Goal: Task Accomplishment & Management: Use online tool/utility

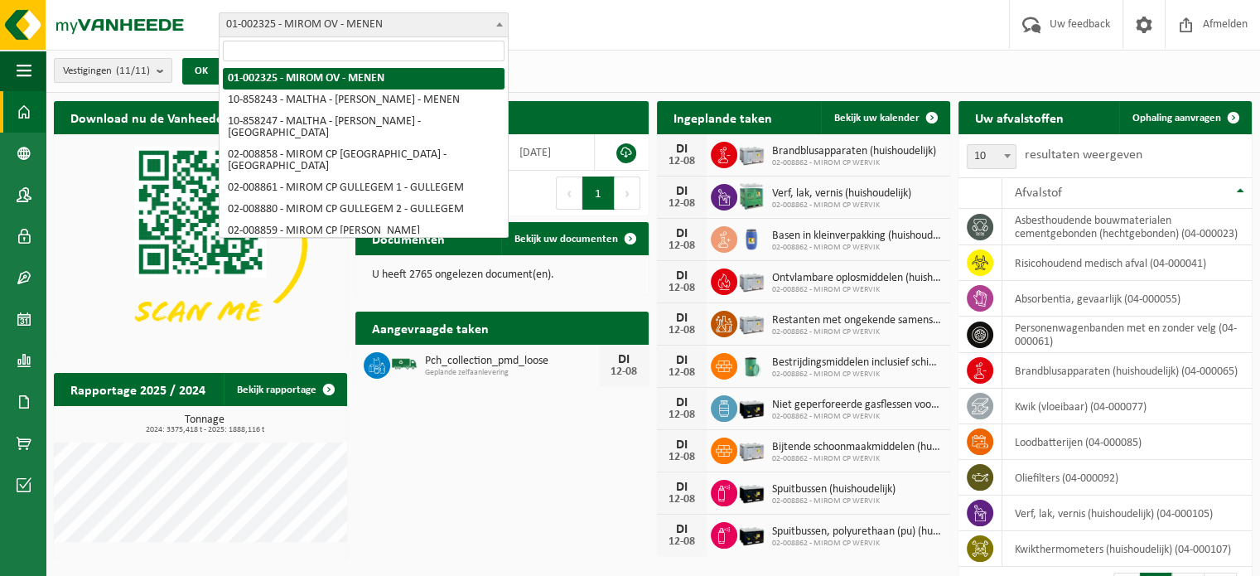
click at [394, 19] on span "01-002325 - MIROM OV - MENEN" at bounding box center [364, 24] width 288 height 23
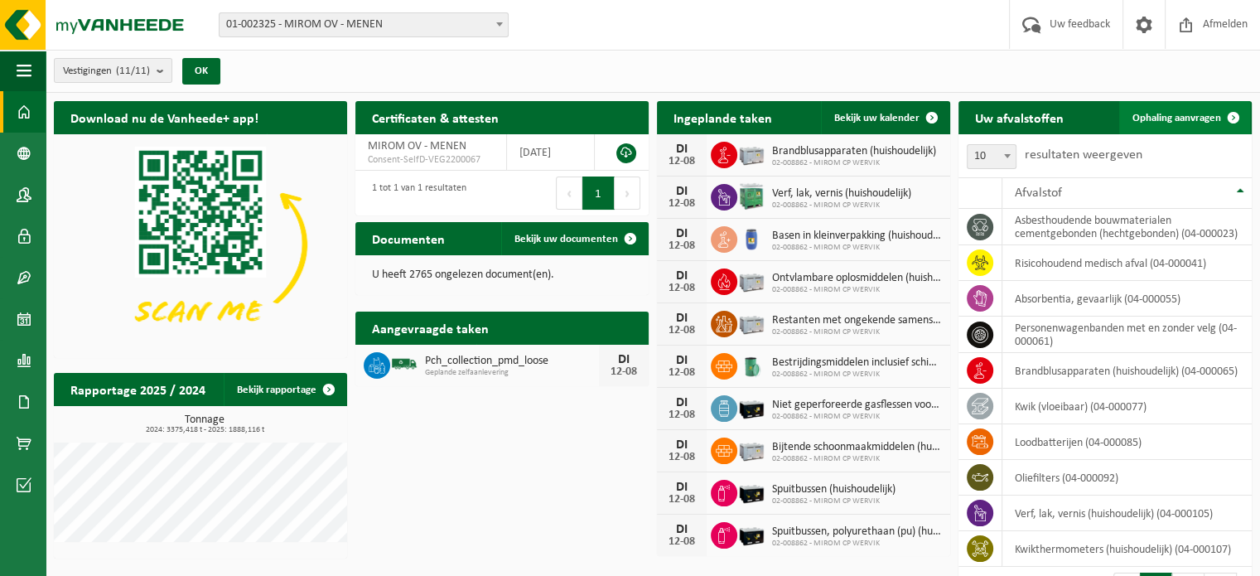
click at [1157, 109] on link "Ophaling aanvragen" at bounding box center [1184, 117] width 131 height 33
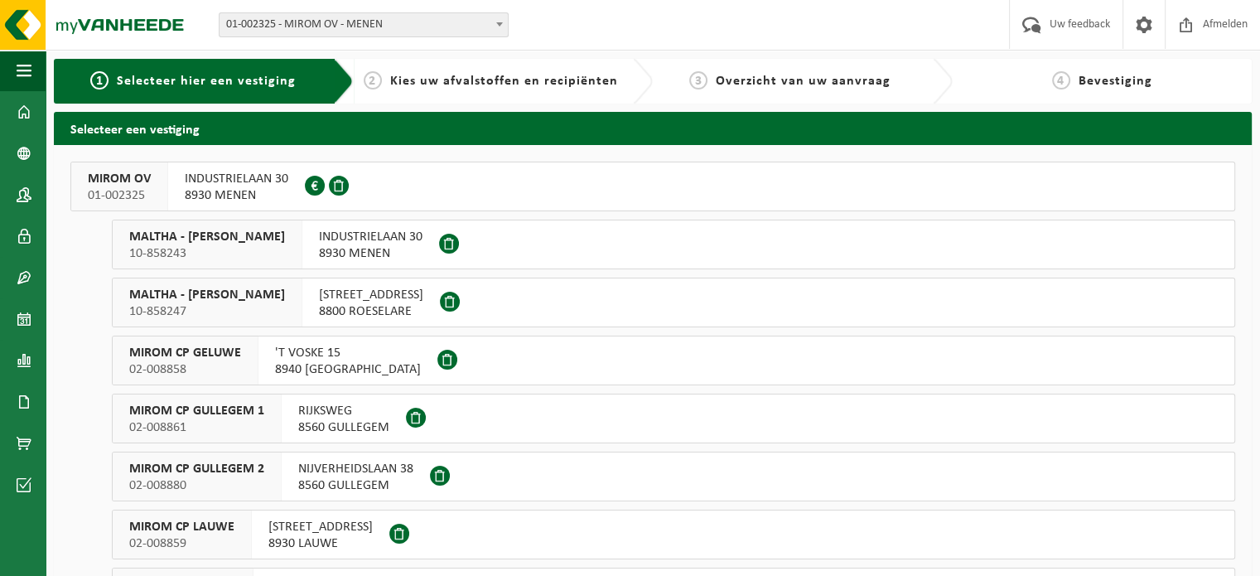
click span "MIROM OV"
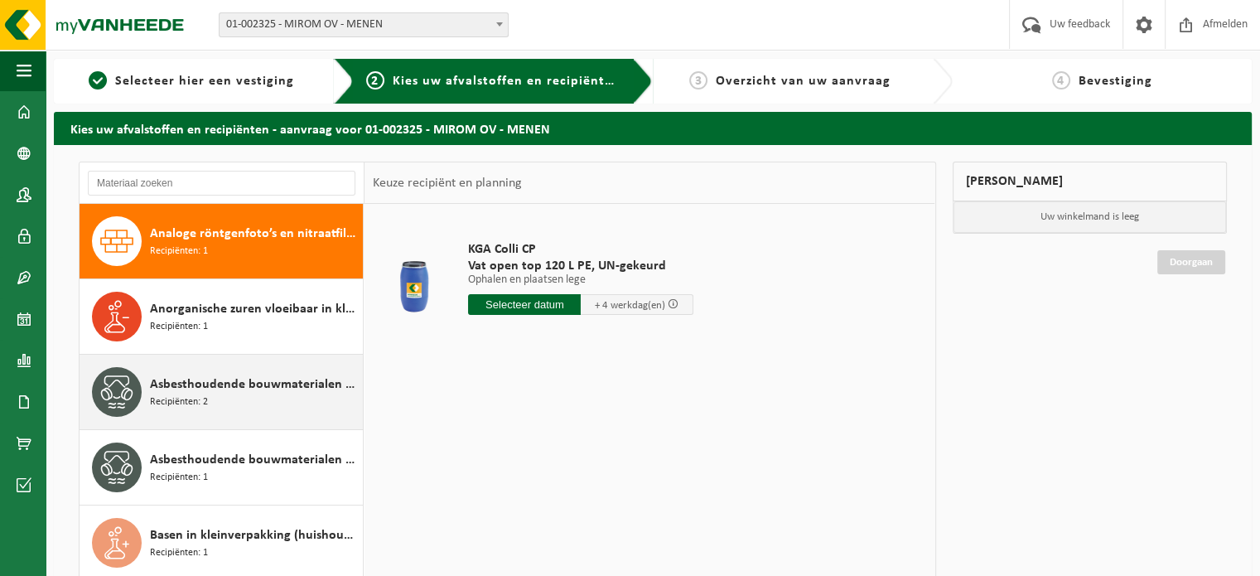
click at [189, 379] on span "Asbesthoudende bouwmaterialen cementgebonden (hechtgebonden)" at bounding box center [254, 384] width 209 height 20
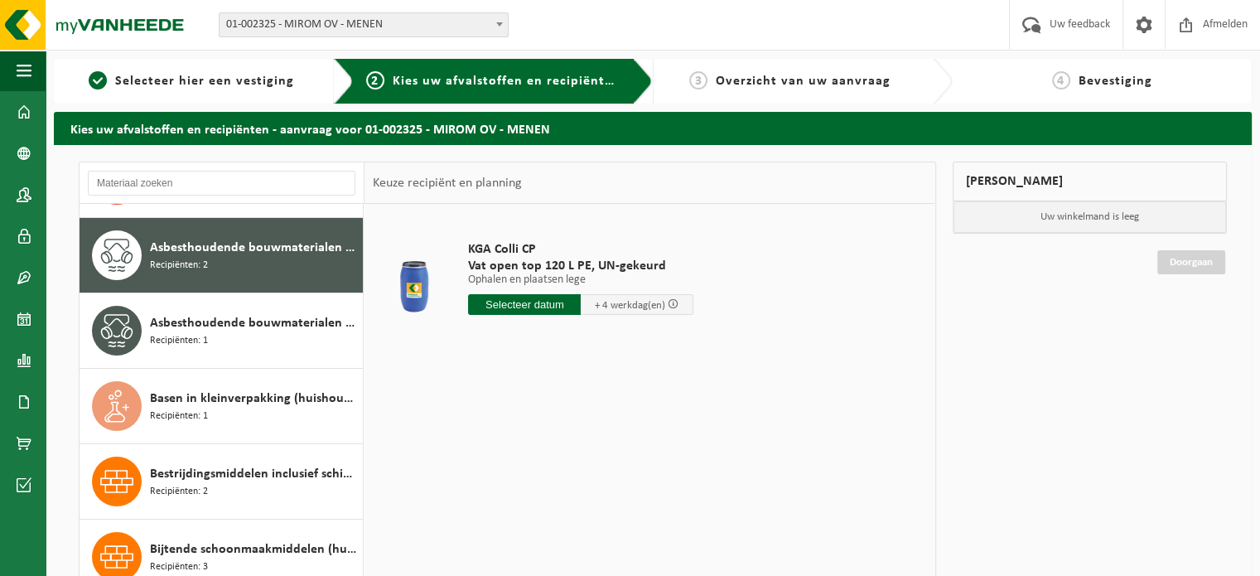
scroll to position [150, 0]
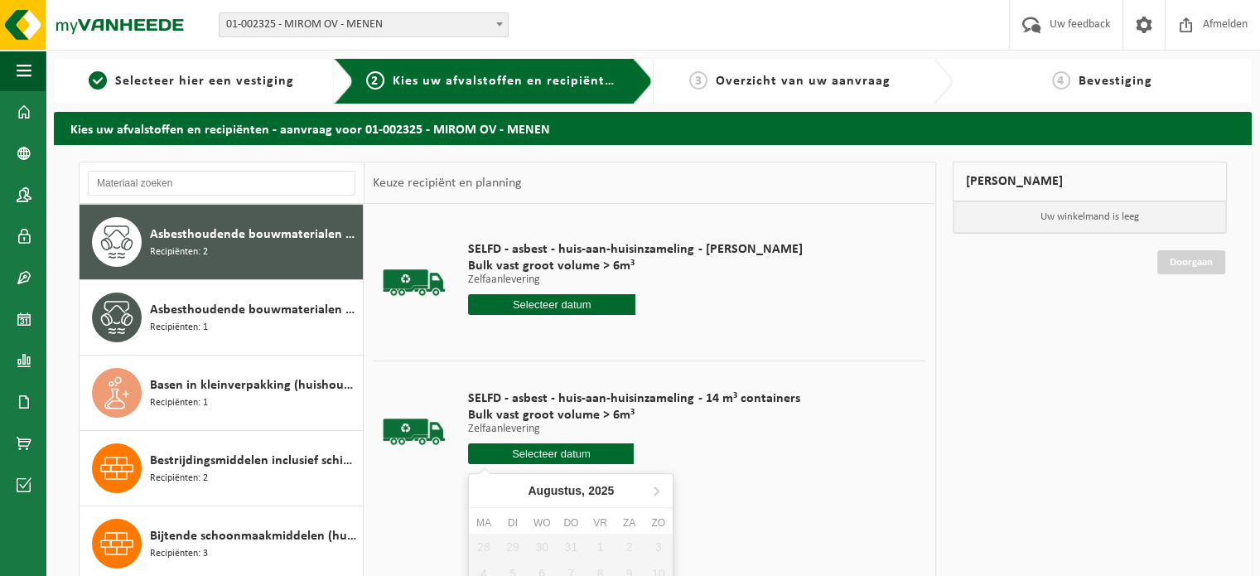
click at [517, 461] on input "text" at bounding box center [551, 453] width 166 height 21
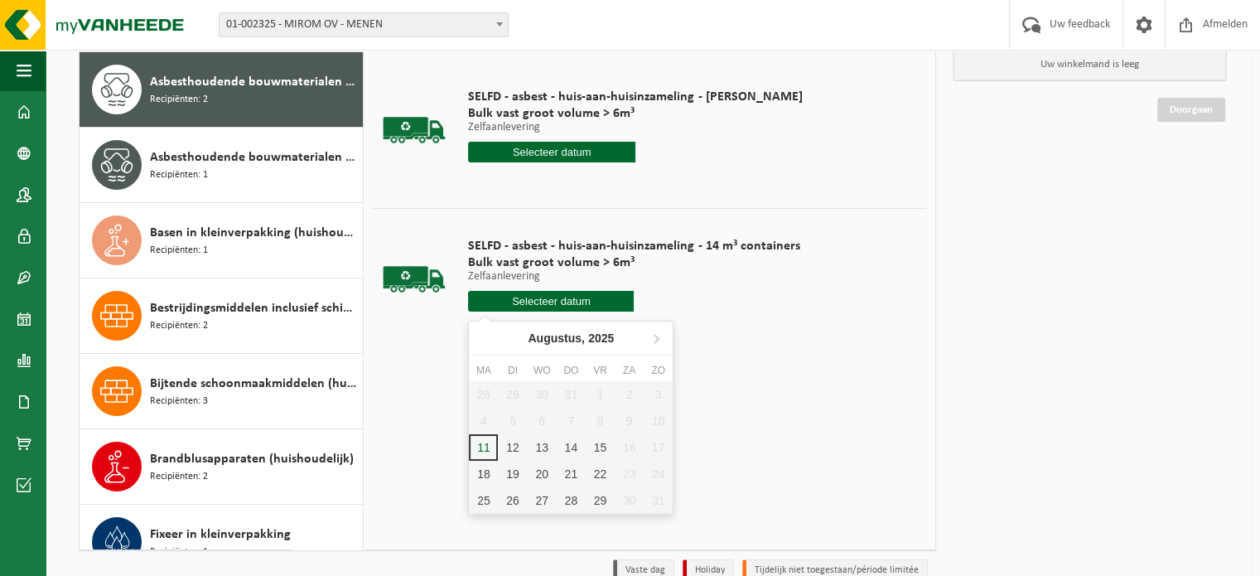
scroll to position [161, 0]
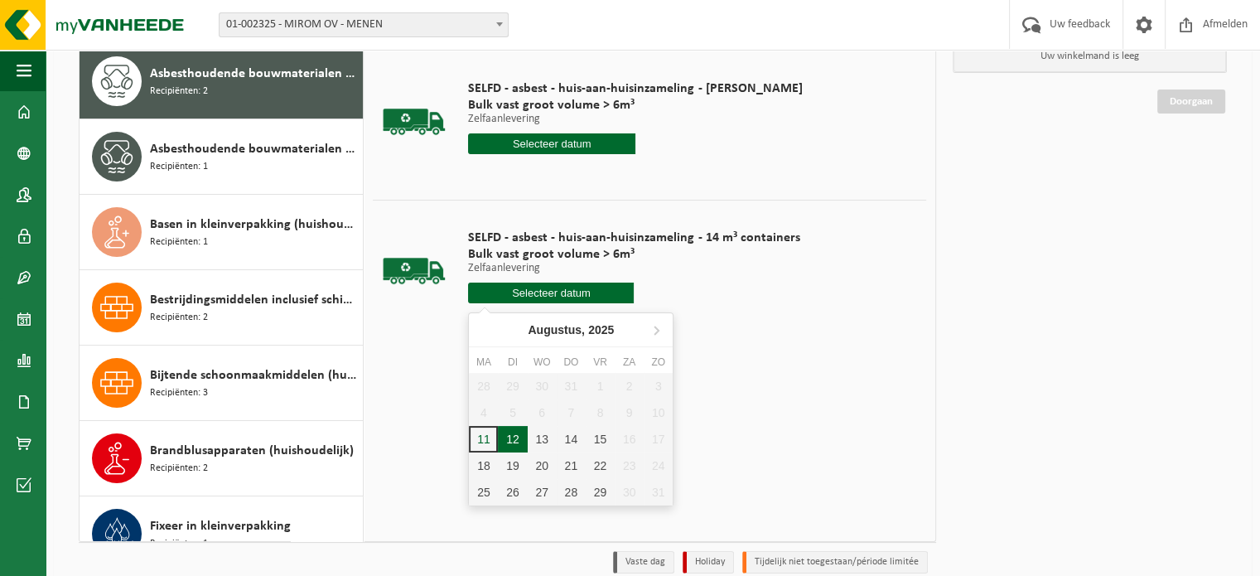
click at [514, 429] on div "12" at bounding box center [512, 439] width 29 height 27
type input "Van 2025-08-12"
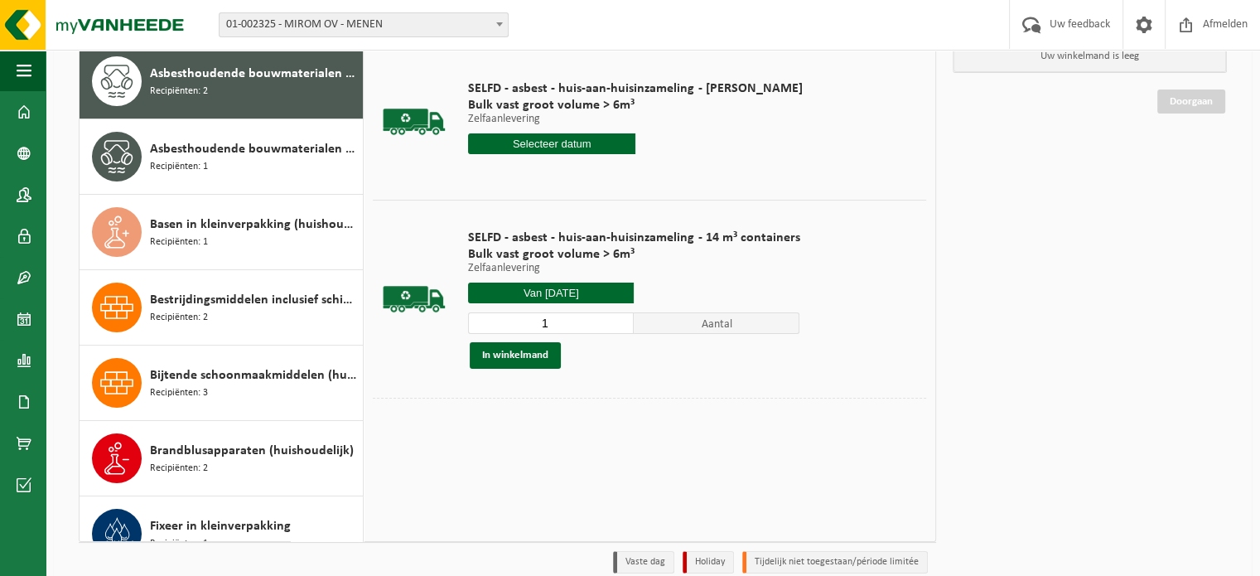
scroll to position [232, 0]
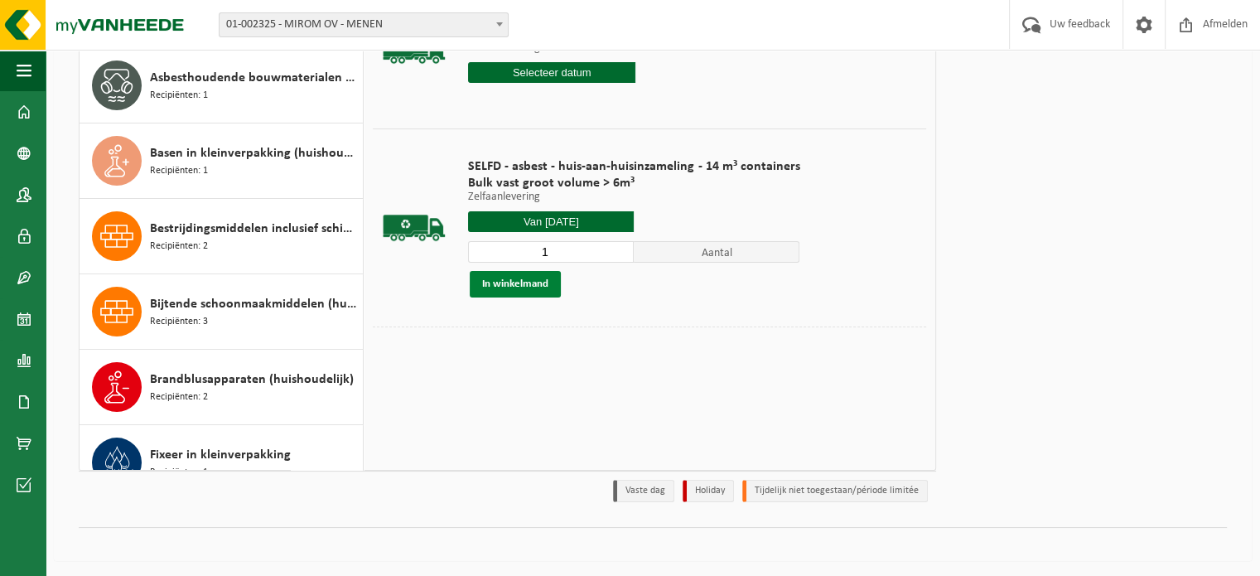
click at [502, 281] on button "In winkelmand" at bounding box center [515, 284] width 91 height 27
click at [1202, 99] on link "Doorgaan" at bounding box center [1191, 101] width 68 height 24
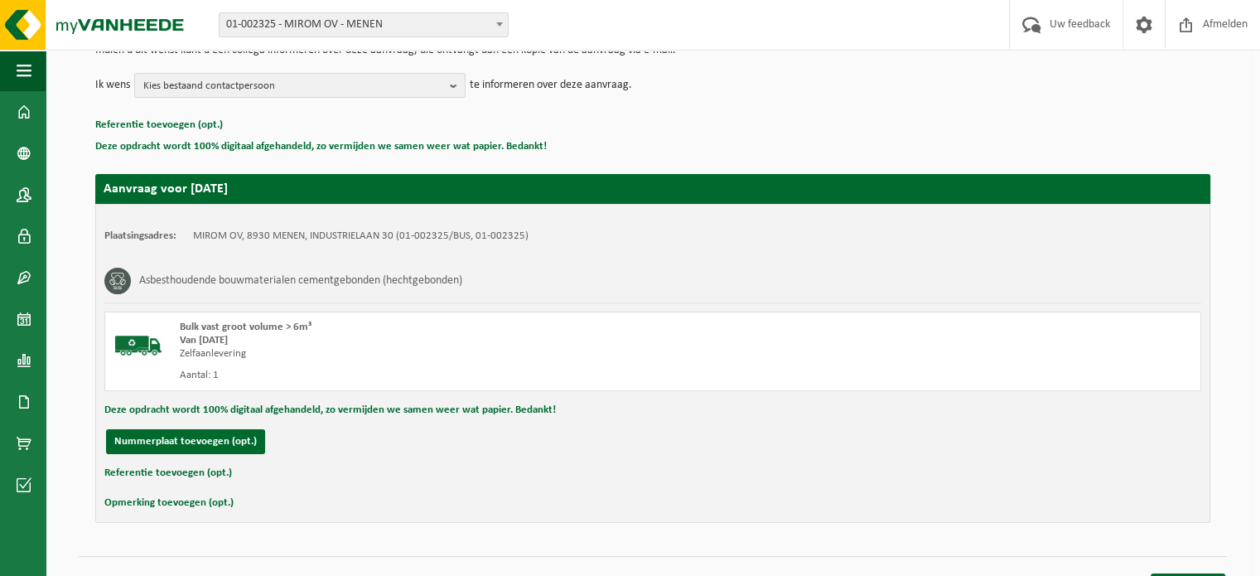
scroll to position [210, 0]
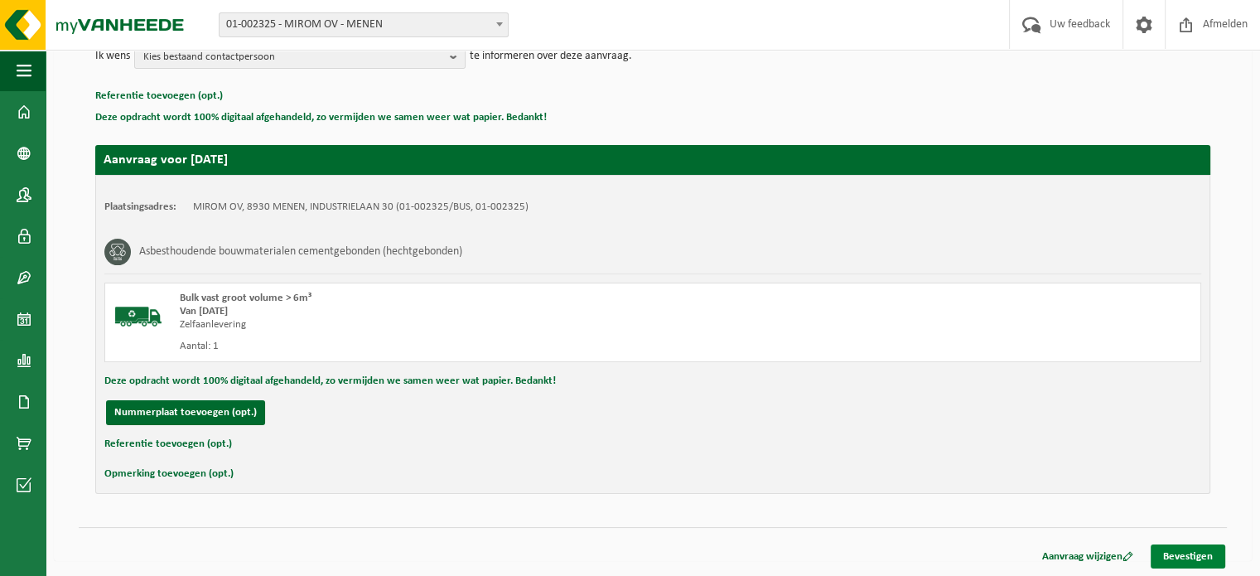
click at [1173, 544] on link "Bevestigen" at bounding box center [1188, 556] width 75 height 24
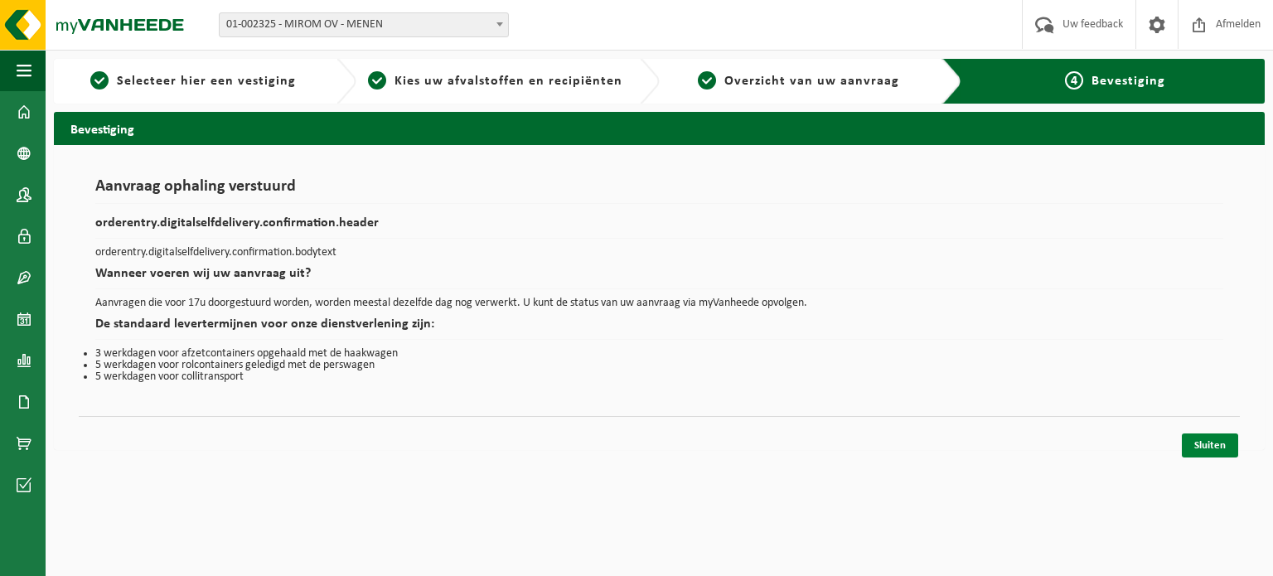
click at [1223, 446] on link "Sluiten" at bounding box center [1209, 445] width 56 height 24
